Goal: Navigation & Orientation: Find specific page/section

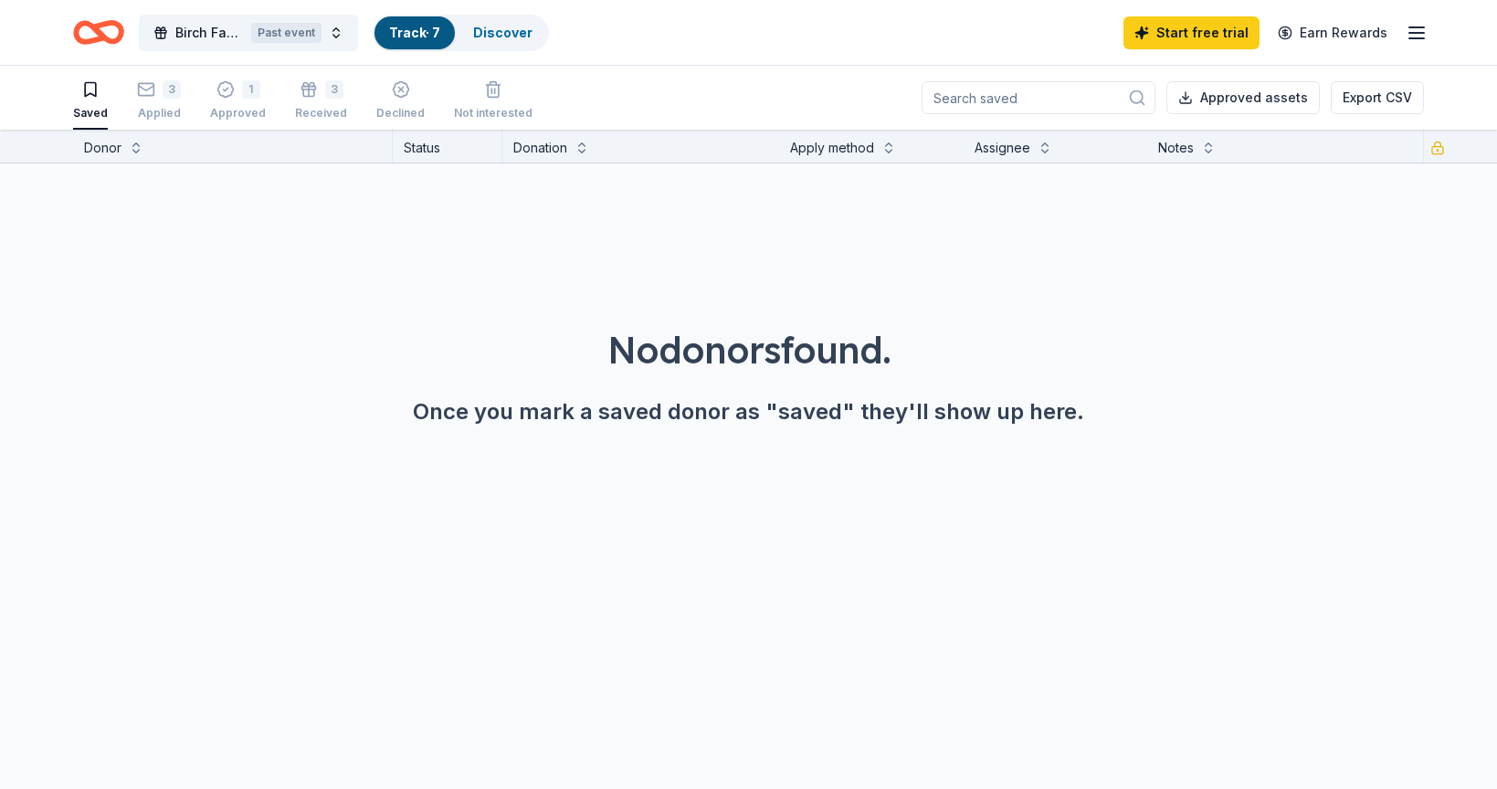
click at [829, 251] on div "No donors found. Once you mark a saved donor as "saved" they'll show up here." at bounding box center [748, 325] width 1497 height 322
click at [555, 6] on div "Birch Family Services Third Annual Golf Classic Past event Track · 7 Discover S…" at bounding box center [748, 32] width 1497 height 65
click at [531, 25] on div "Discover" at bounding box center [503, 32] width 89 height 33
click at [273, 34] on div "Past event" at bounding box center [286, 33] width 70 height 20
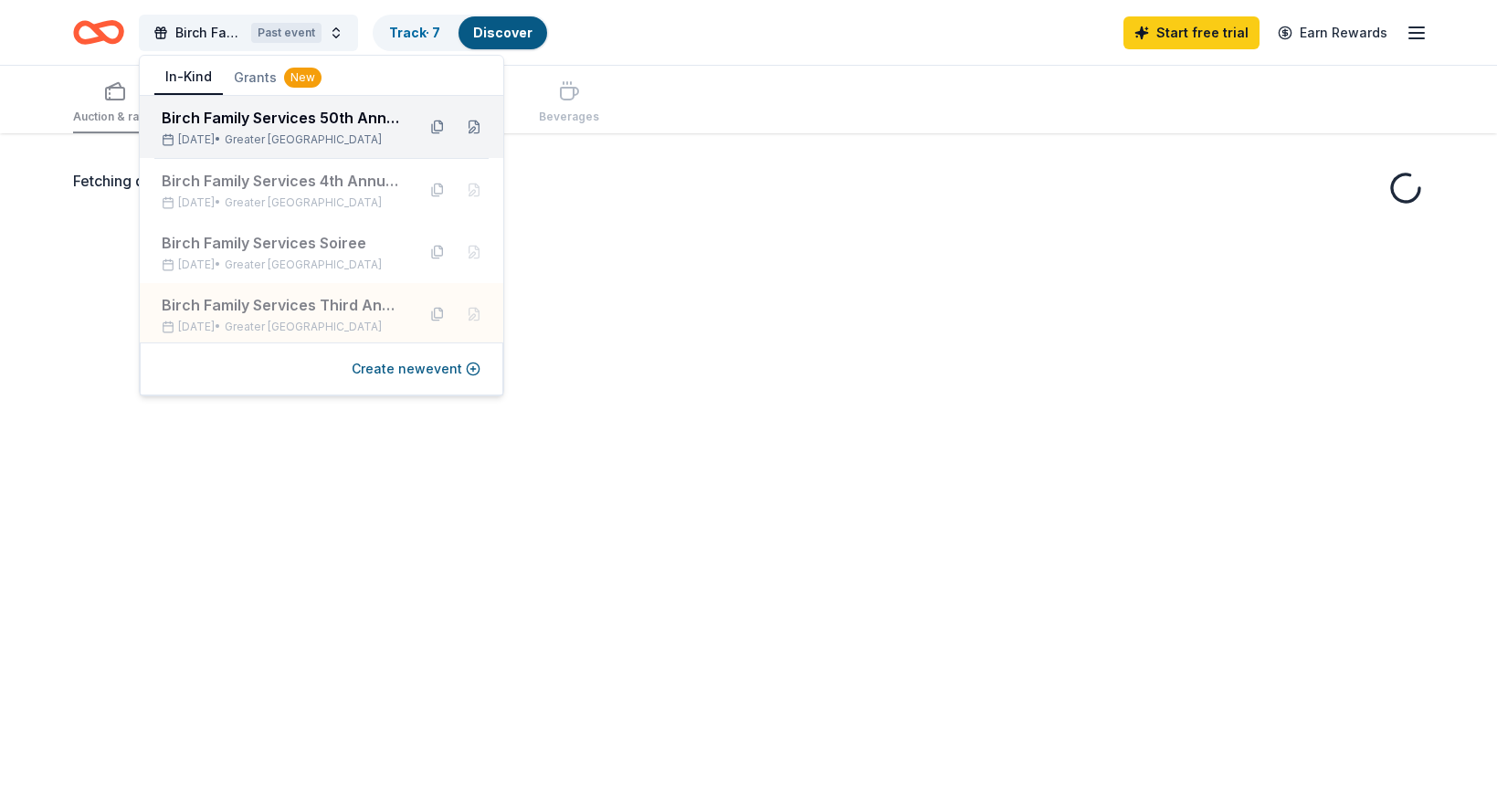
click at [259, 139] on span "Greater [GEOGRAPHIC_DATA]" at bounding box center [303, 139] width 157 height 15
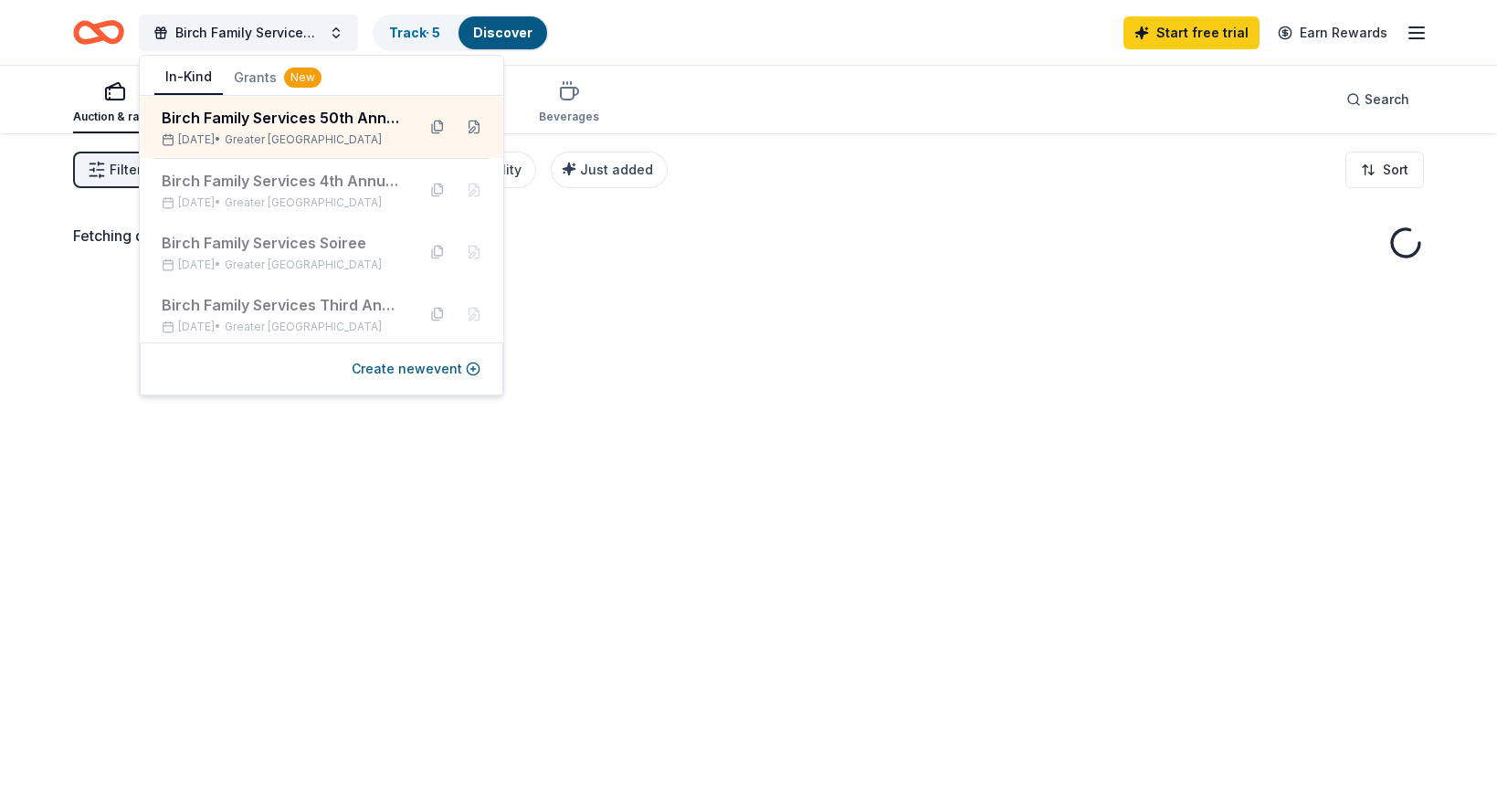
click at [687, 48] on div "Birch Family Services 50th Anniversary Soiree Track · 5 Discover Start free tri…" at bounding box center [748, 32] width 1351 height 43
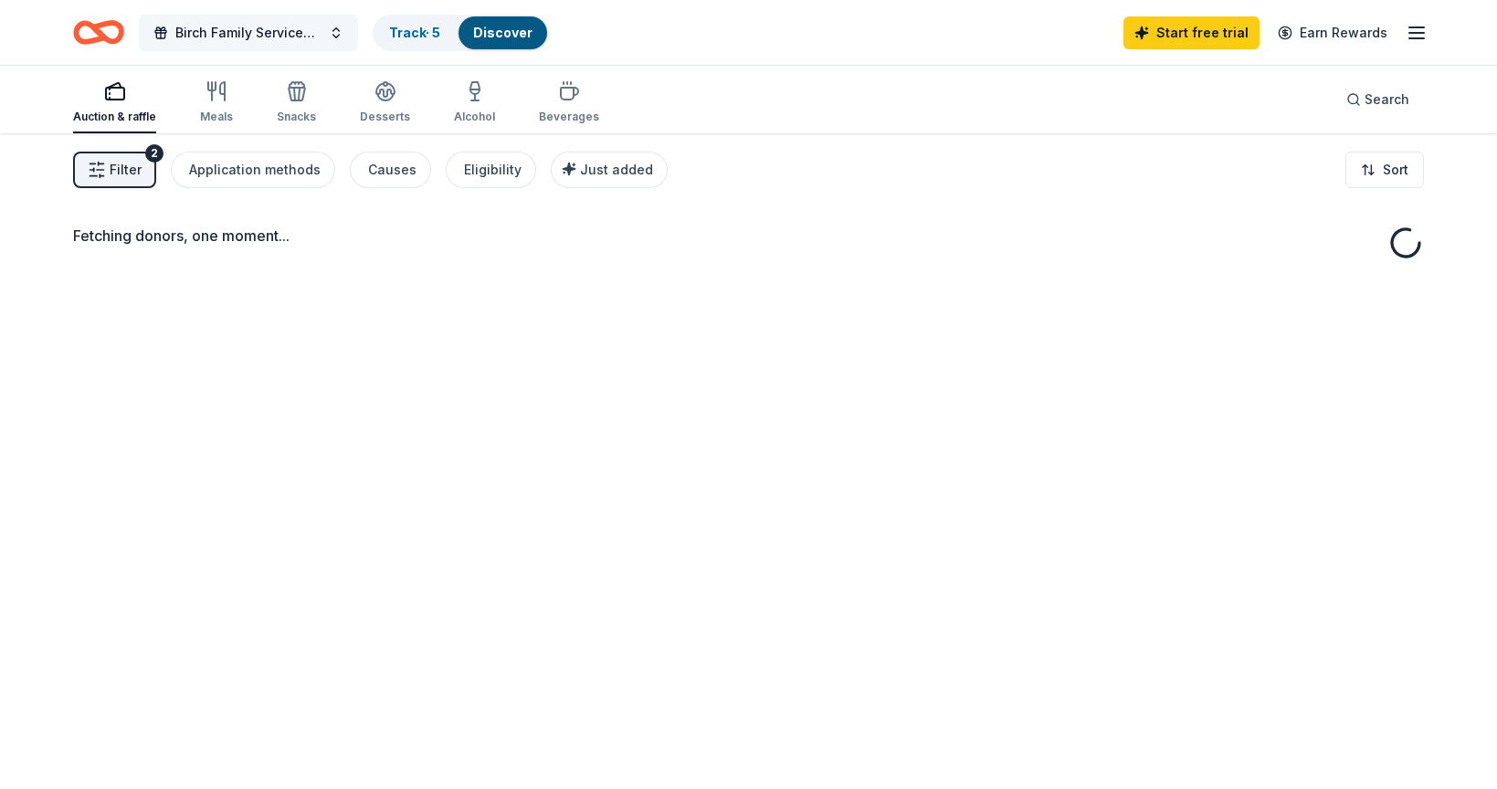
click at [353, 41] on button "Birch Family Services 50th Anniversary Soiree" at bounding box center [248, 33] width 219 height 37
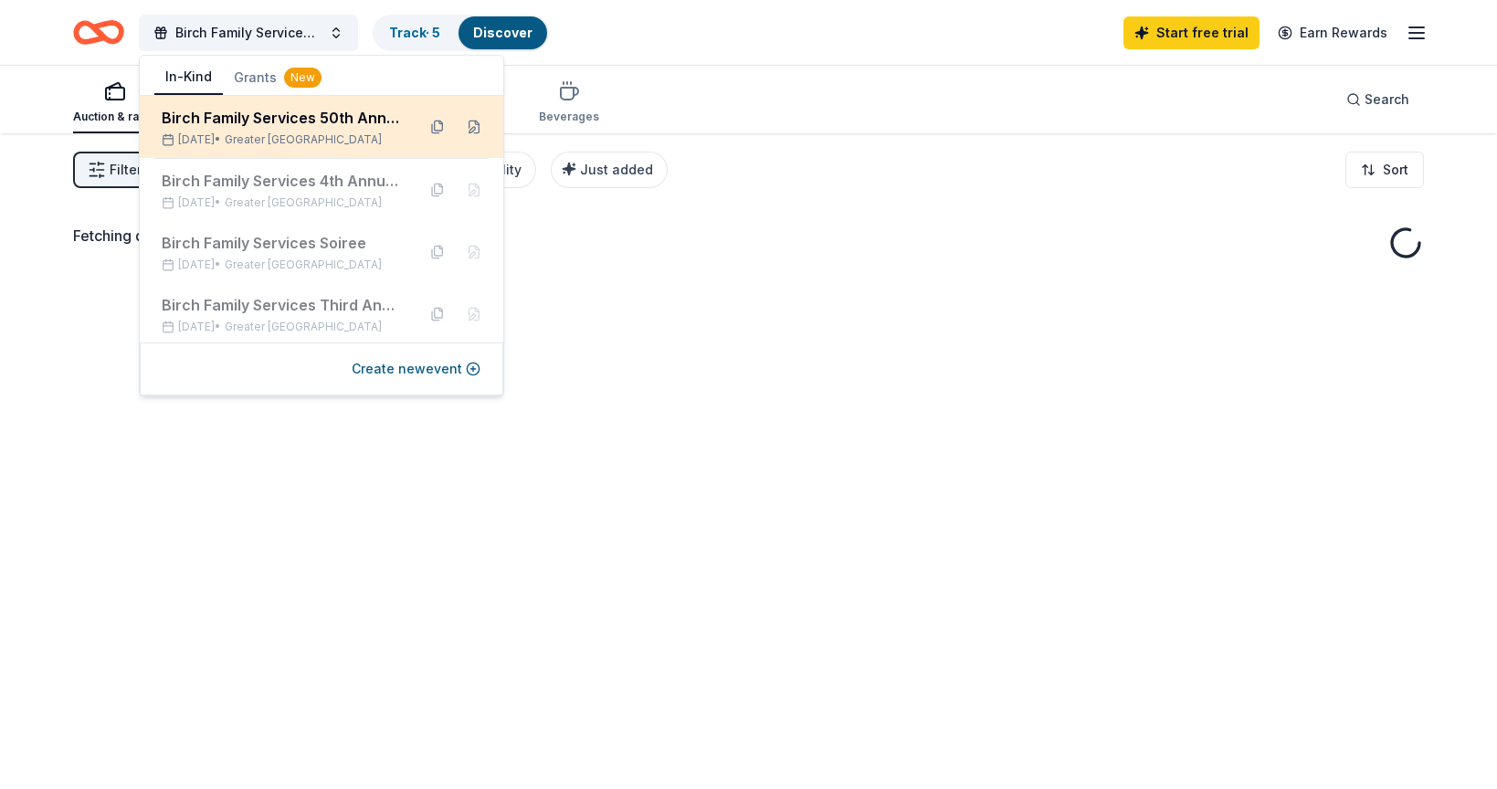
click at [366, 126] on div "Birch Family Services 50th Anniversary Soiree" at bounding box center [281, 118] width 239 height 22
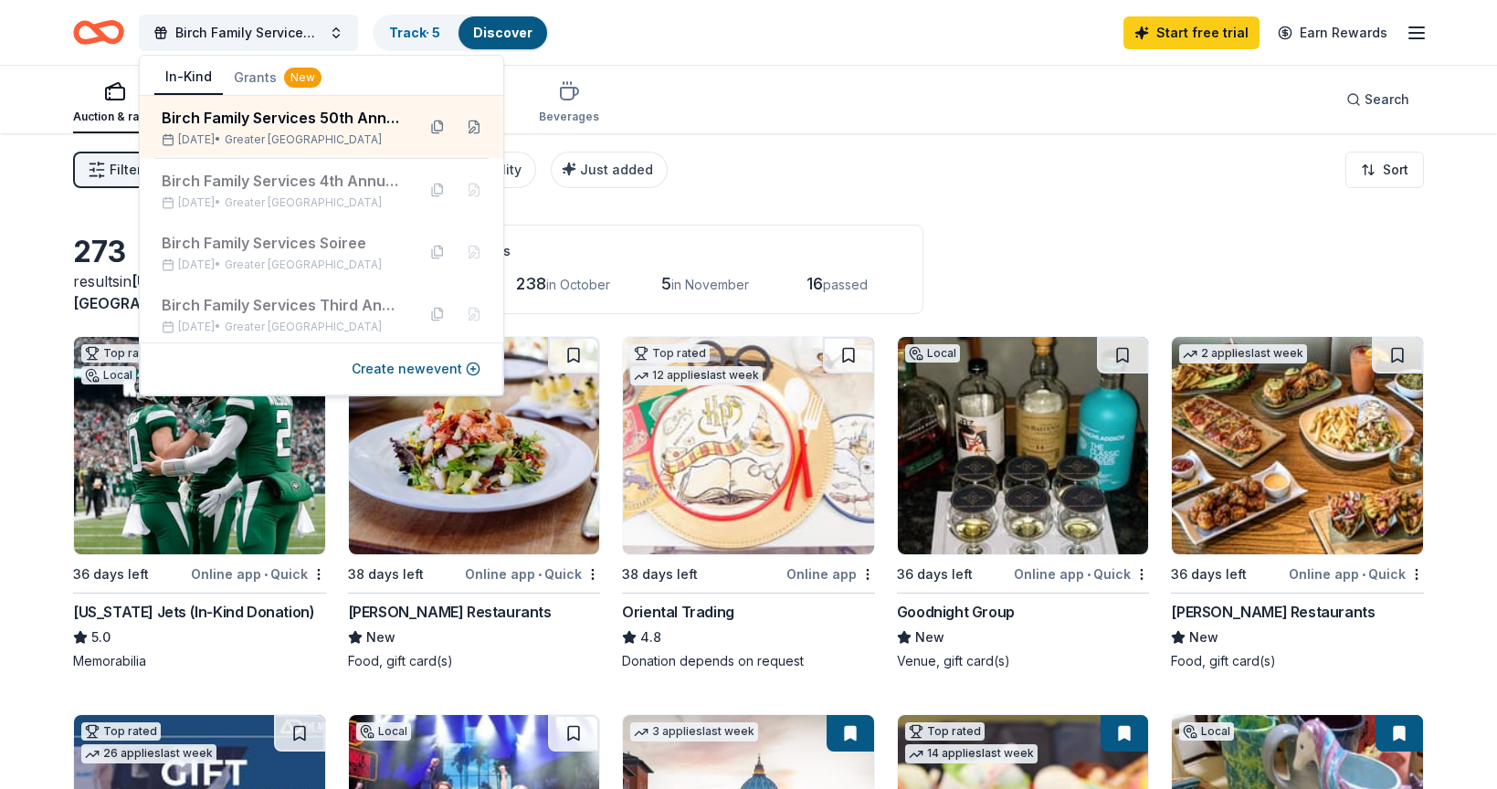
click at [606, 59] on div "Birch Family Services 50th Anniversary Soiree Track · 5 Discover Start free tri…" at bounding box center [748, 32] width 1497 height 65
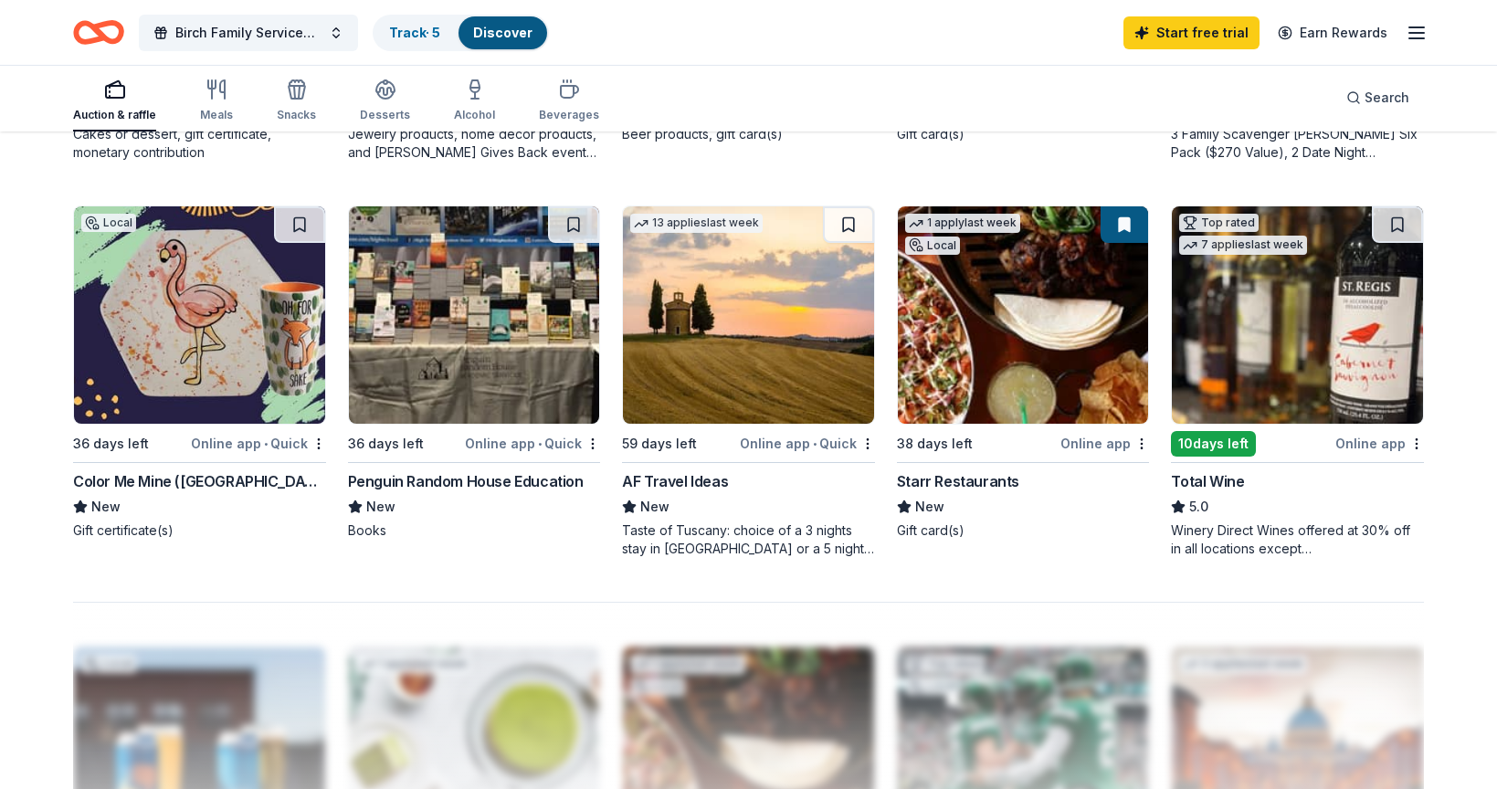
scroll to position [1553, 0]
